Goal: Task Accomplishment & Management: Complete application form

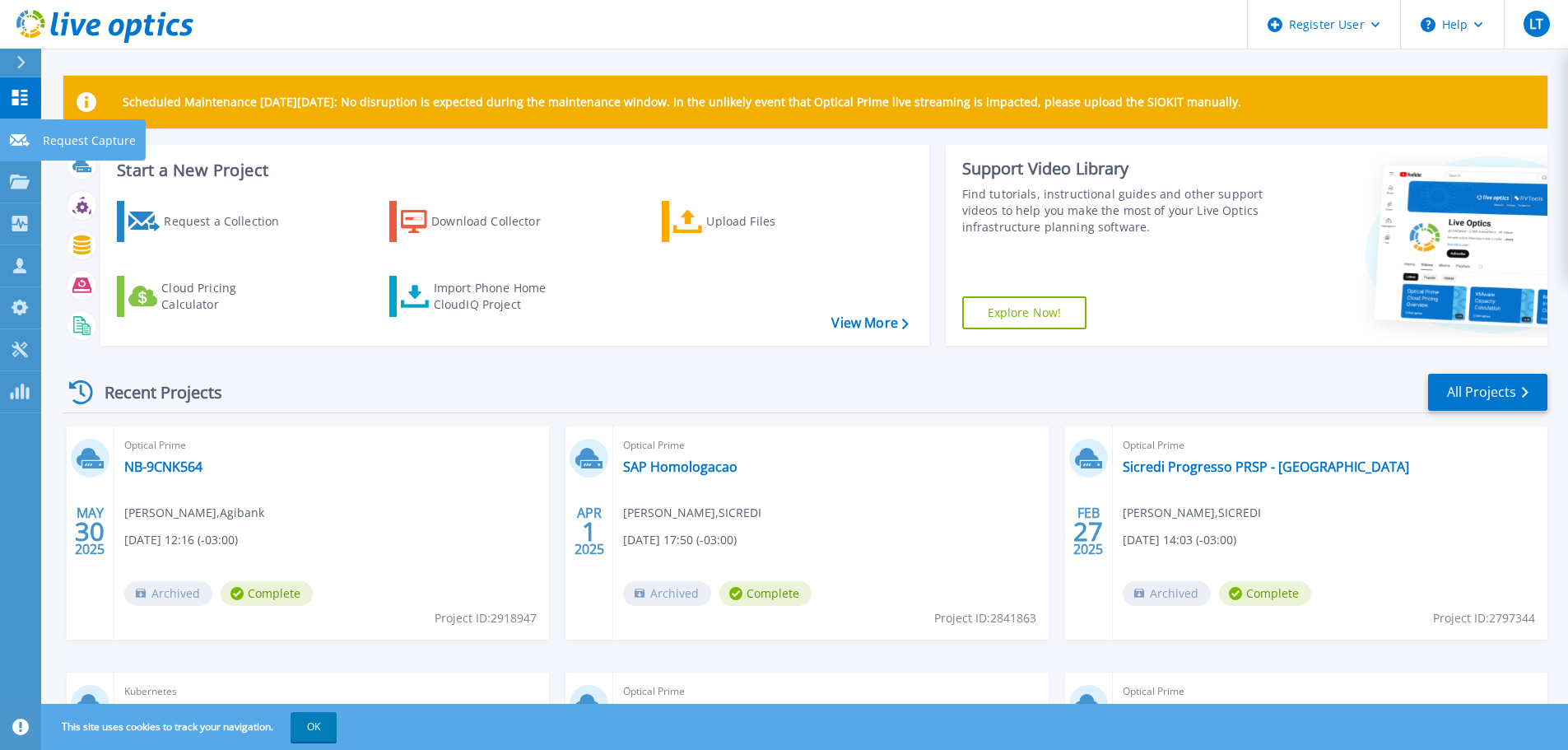
click at [14, 146] on icon at bounding box center [20, 140] width 20 height 12
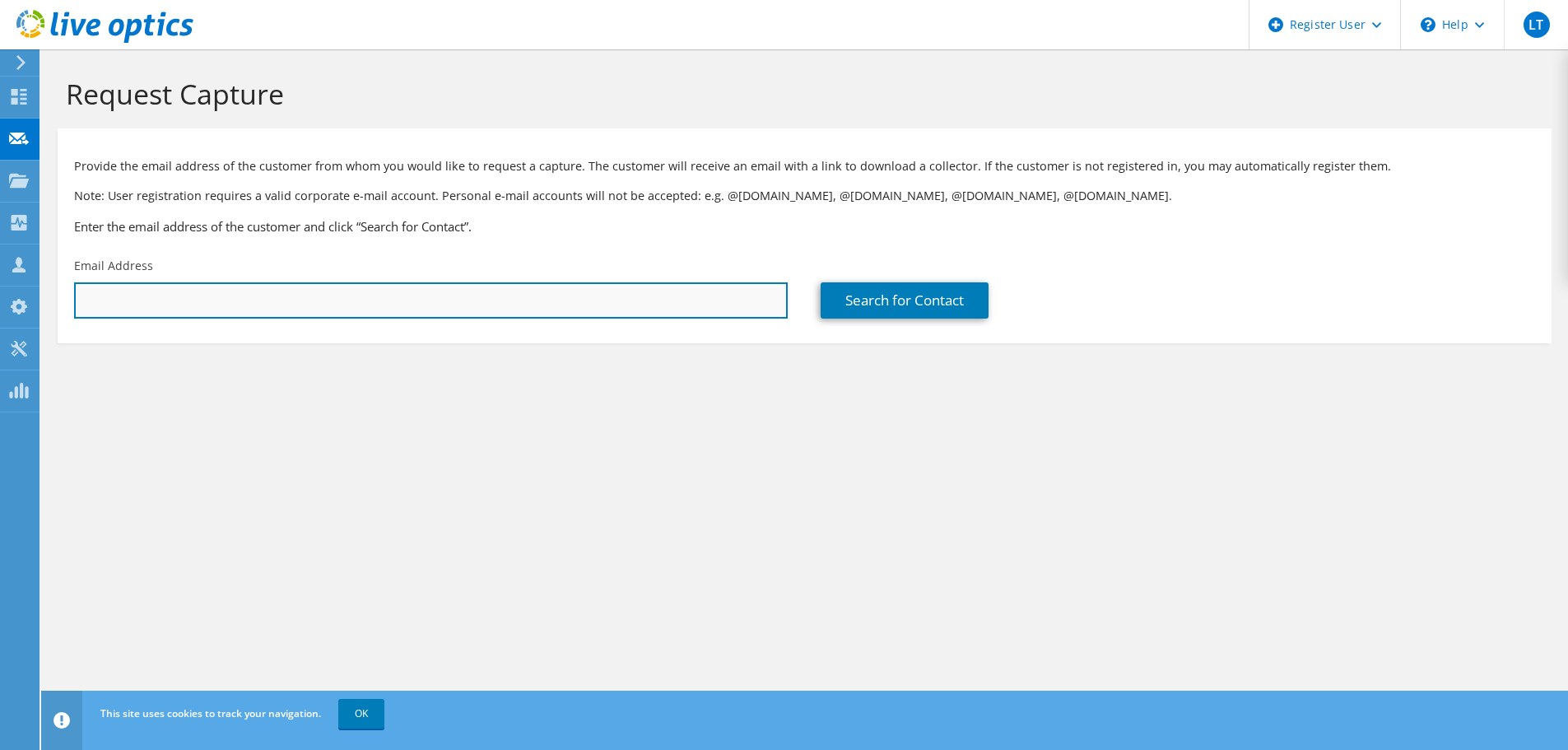
click at [126, 301] on input "text" at bounding box center [431, 300] width 714 height 36
paste input "fabio.peliciari@edenred.com"
type input "fabio.peliciari@edenred.com"
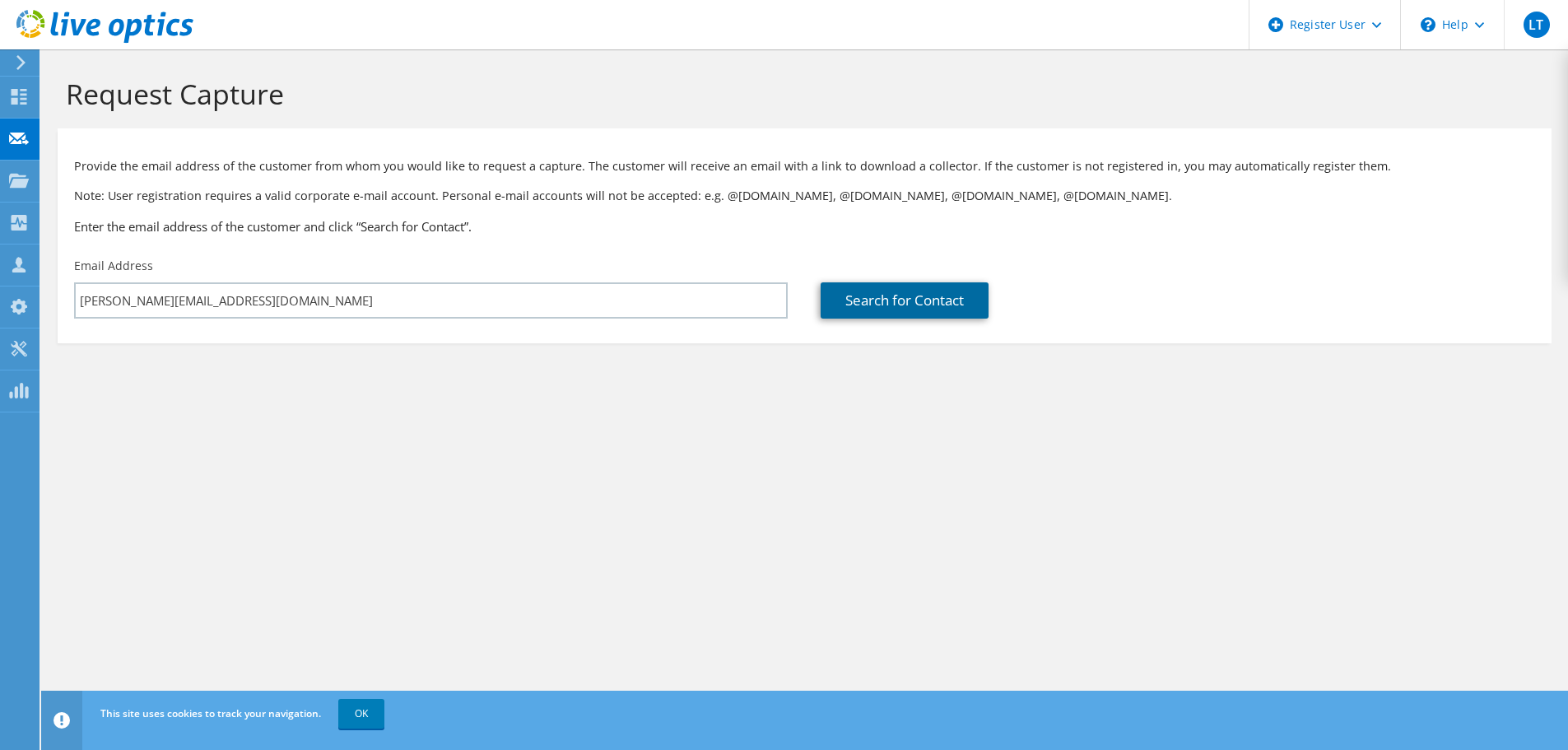
click at [909, 299] on link "Search for Contact" at bounding box center [905, 300] width 168 height 36
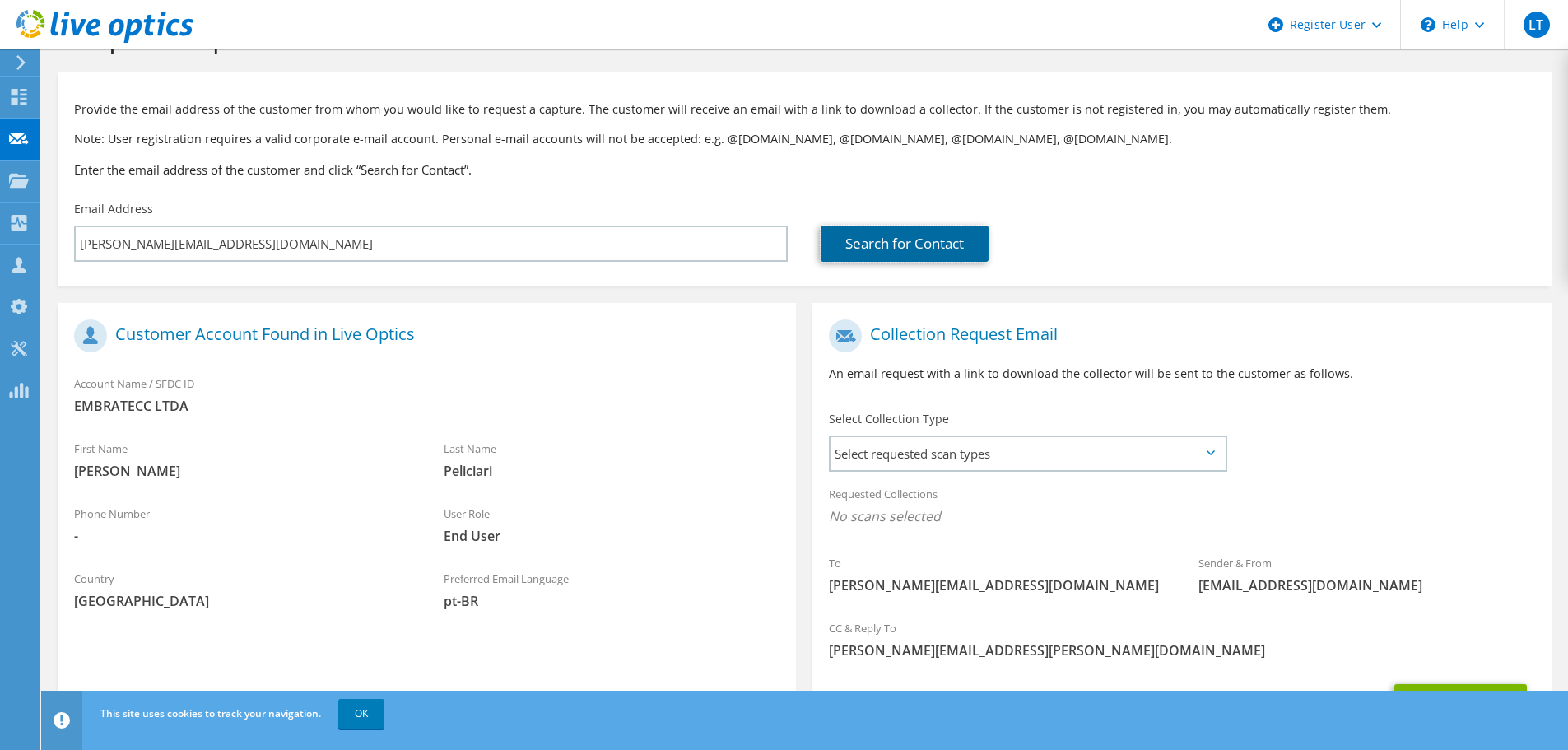
scroll to position [82, 0]
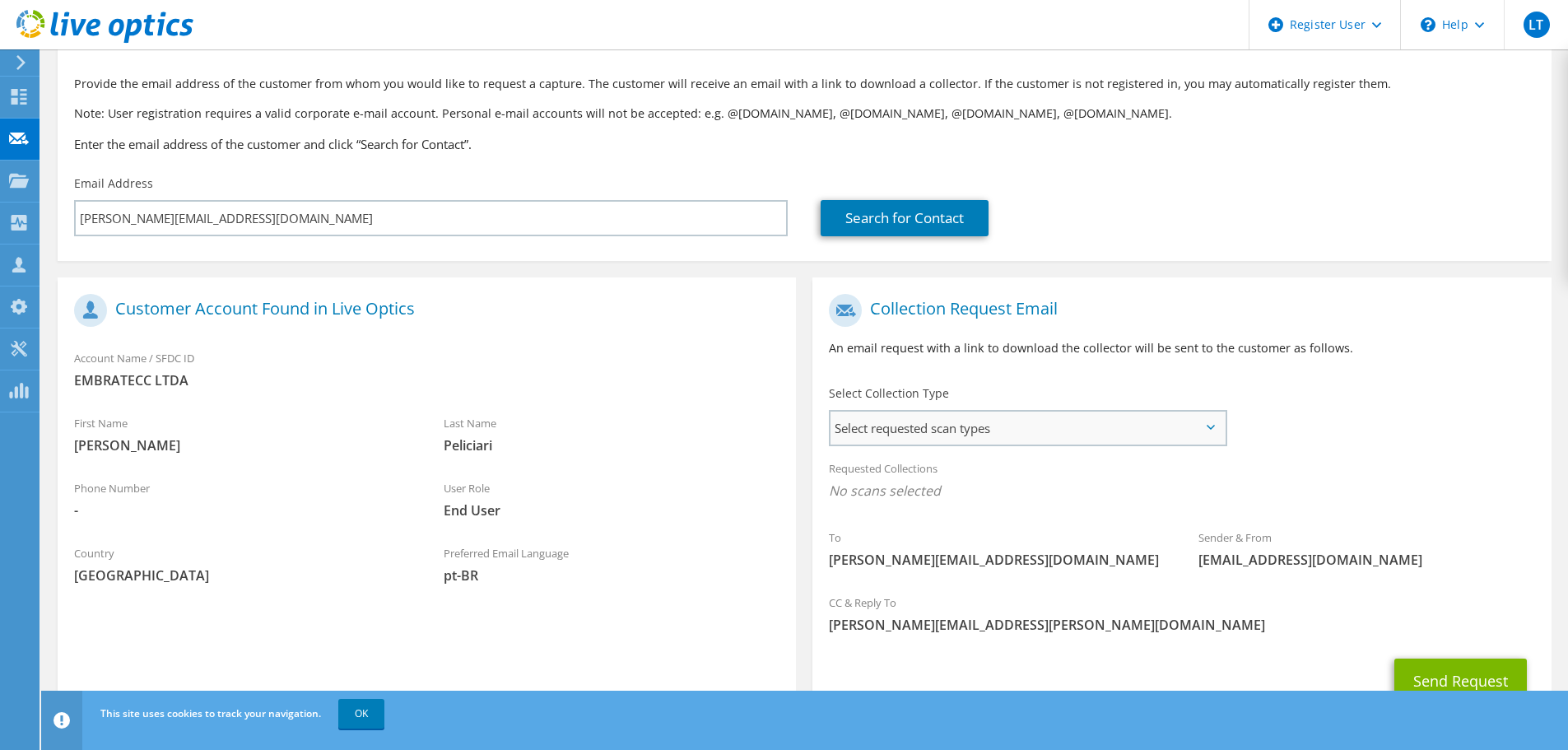
click at [1044, 420] on span "Select requested scan types" at bounding box center [1028, 428] width 395 height 33
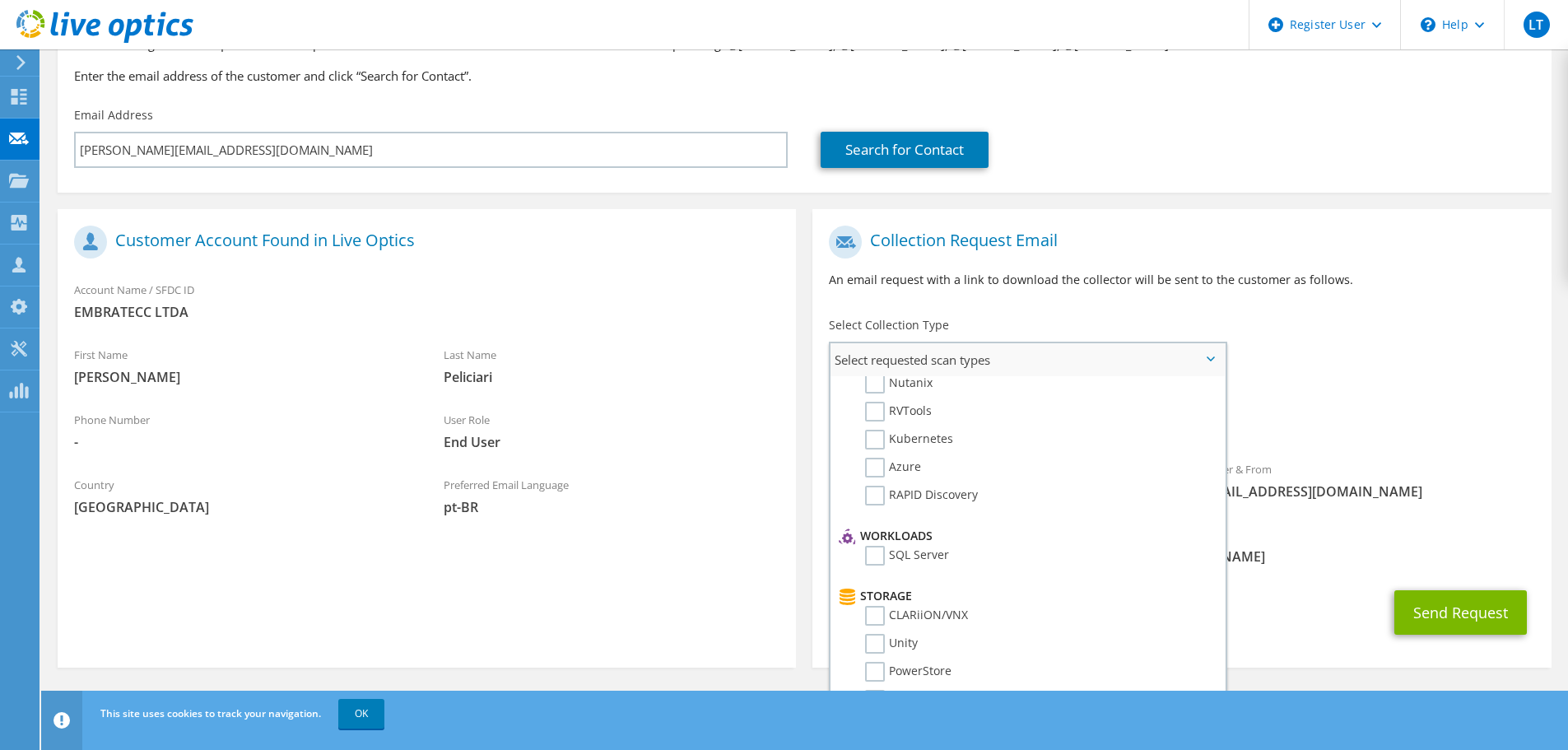
scroll to position [0, 0]
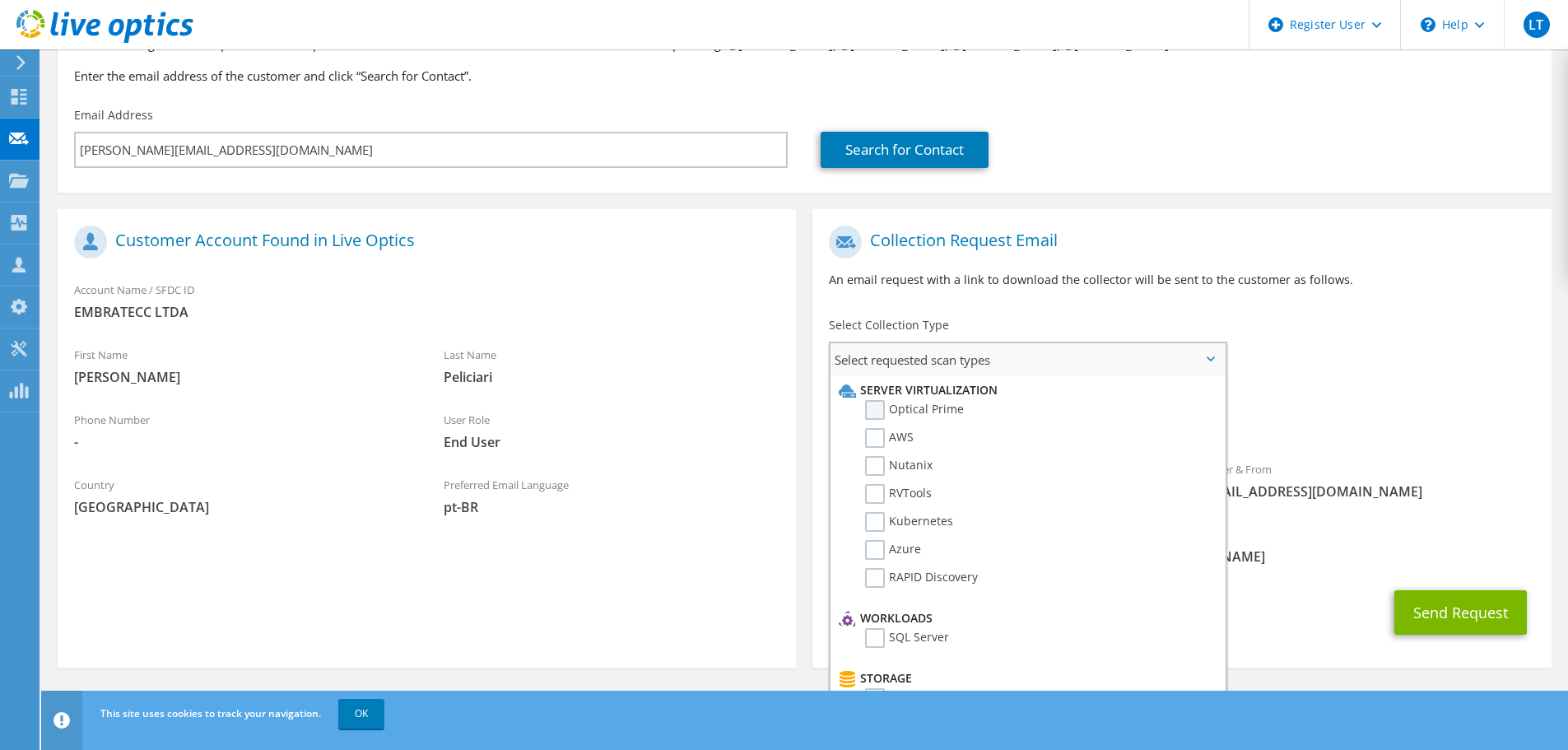
click at [877, 404] on label "Optical Prime" at bounding box center [914, 409] width 99 height 20
click at [0, 0] on input "Optical Prime" at bounding box center [0, 0] width 0 height 0
click at [1083, 296] on div "Collection Request Email An email request with a link to download the collector…" at bounding box center [1181, 263] width 739 height 92
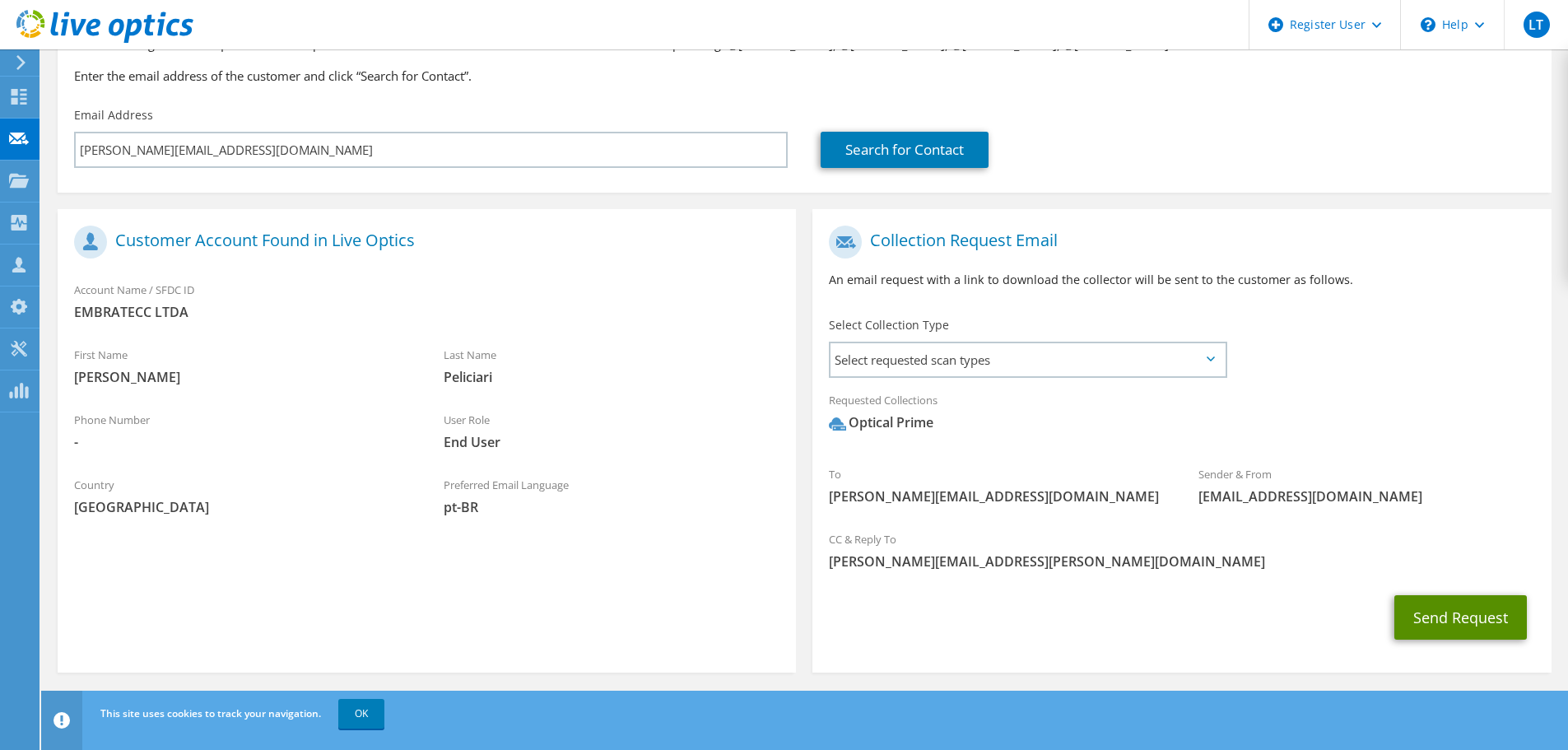
click at [1499, 624] on button "Send Request" at bounding box center [1461, 618] width 132 height 45
